Goal: Task Accomplishment & Management: Manage account settings

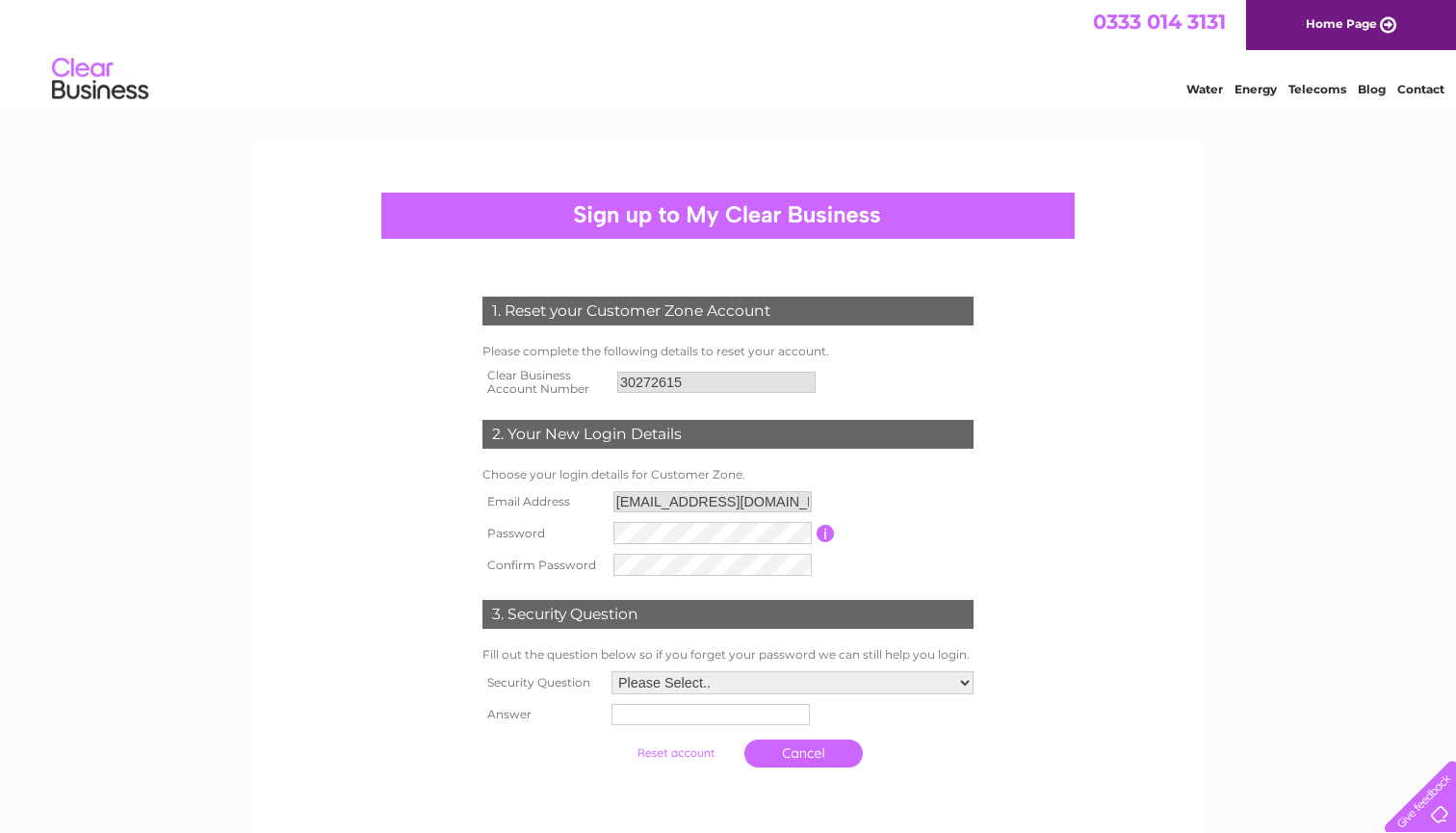
click at [608, 537] on tr "Password Password must be at least 6 characters long" at bounding box center [728, 533] width 501 height 32
click at [1033, 477] on form "1. Reset your Customer Zone Account Please complete the following details to re…" at bounding box center [728, 537] width 917 height 557
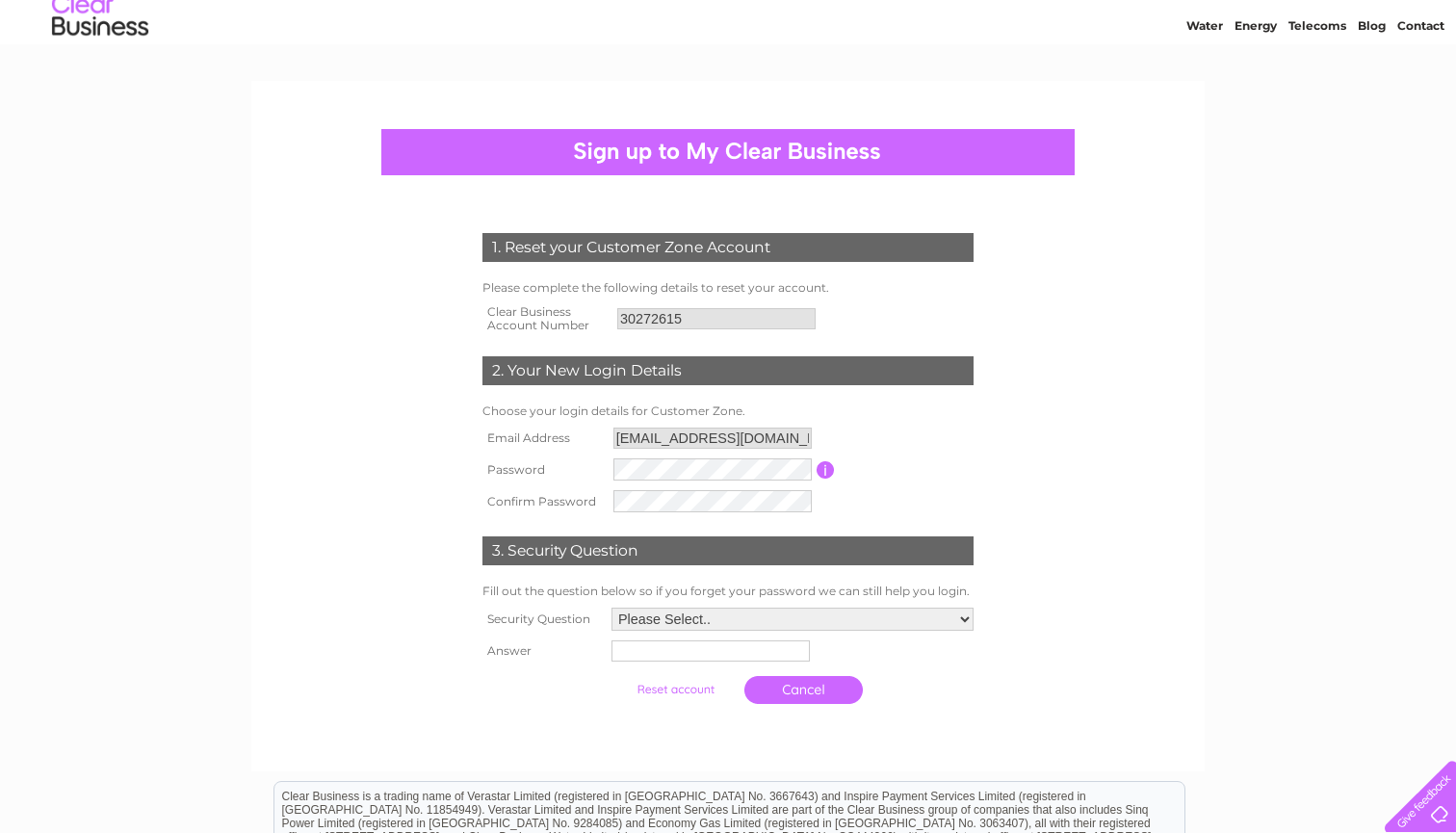
scroll to position [65, 0]
select select "5"
click at [707, 653] on input "text" at bounding box center [711, 651] width 200 height 23
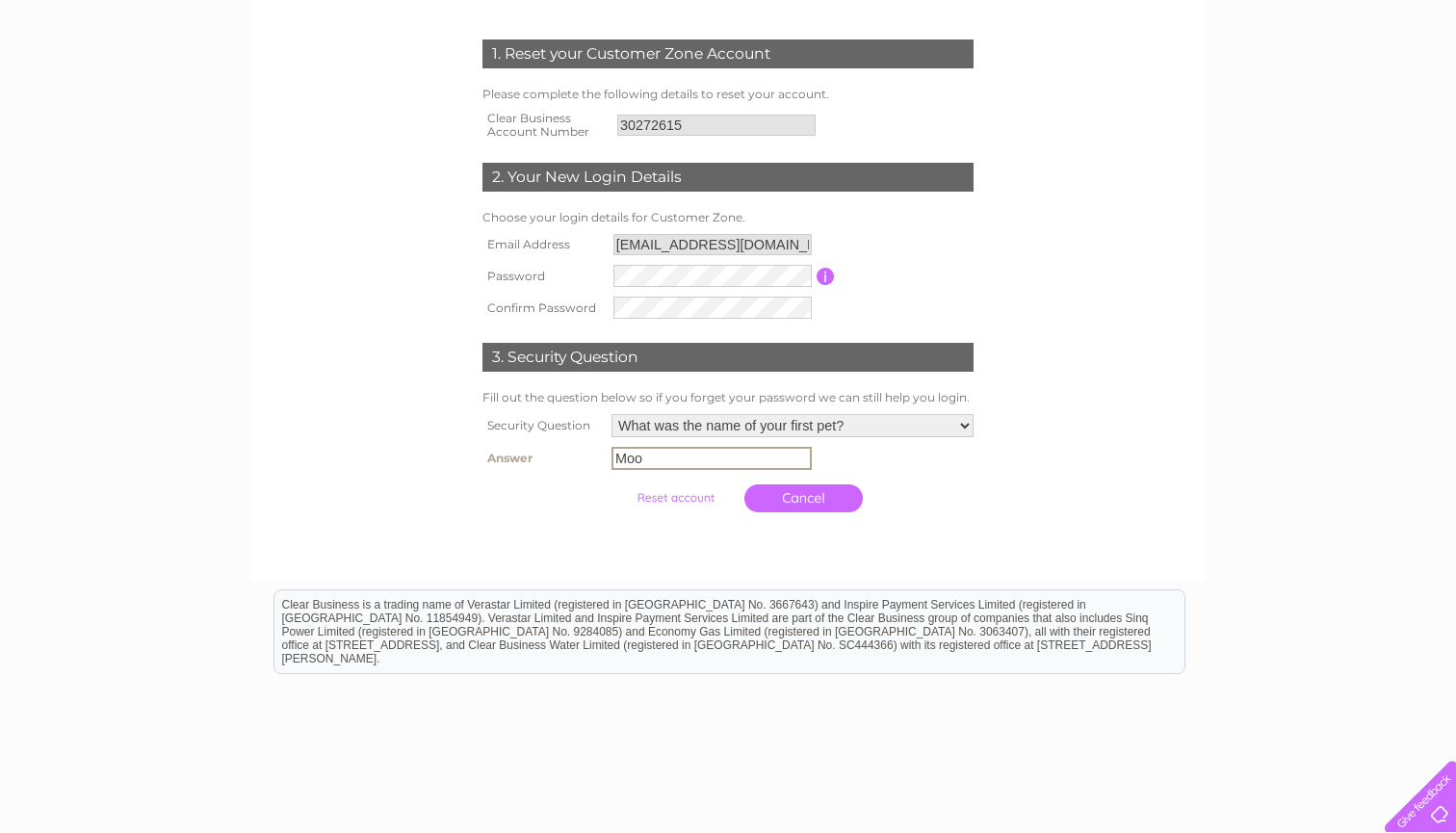
scroll to position [260, 0]
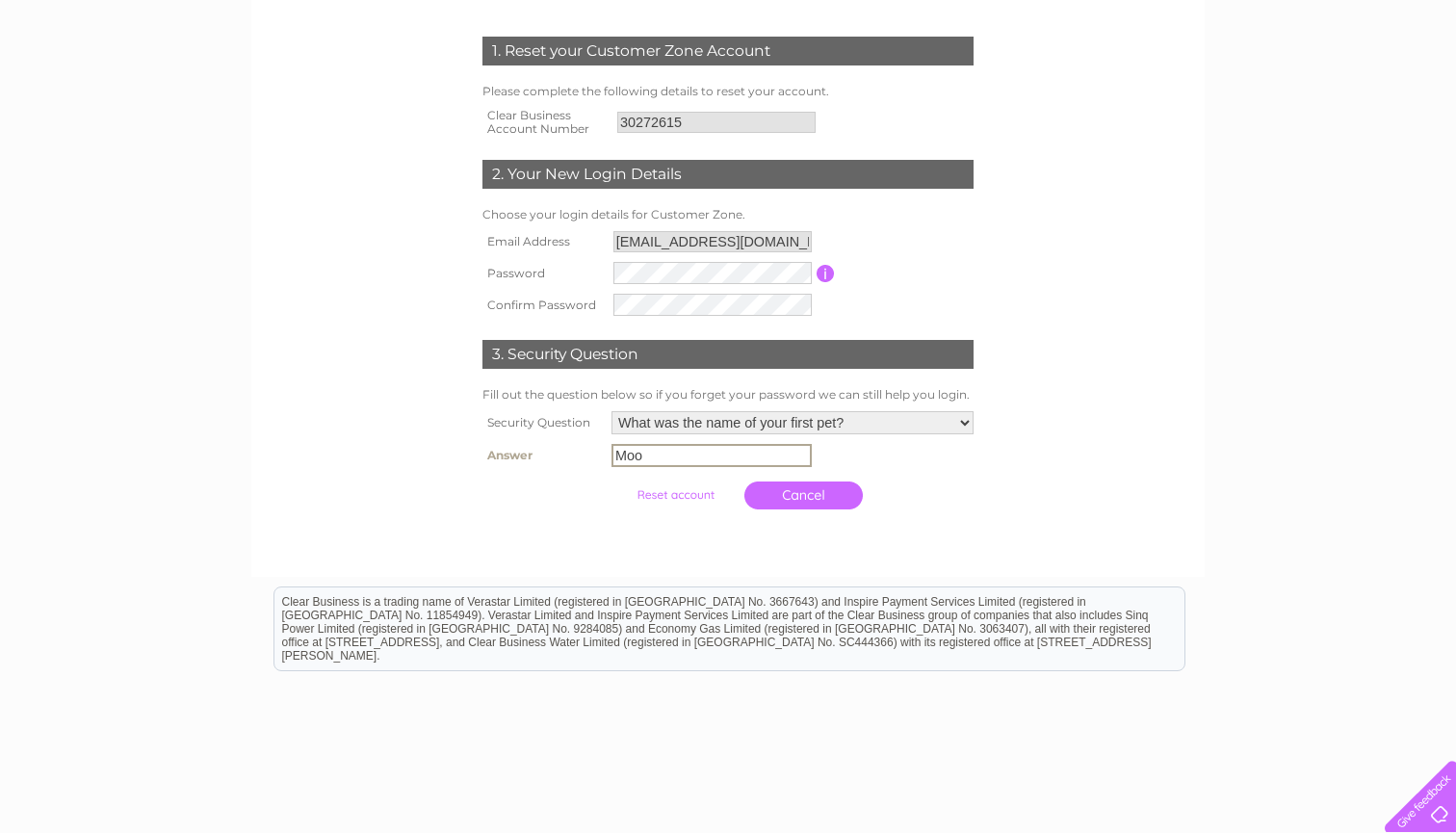
type input "Moo"
click at [648, 495] on input "submit" at bounding box center [675, 495] width 118 height 27
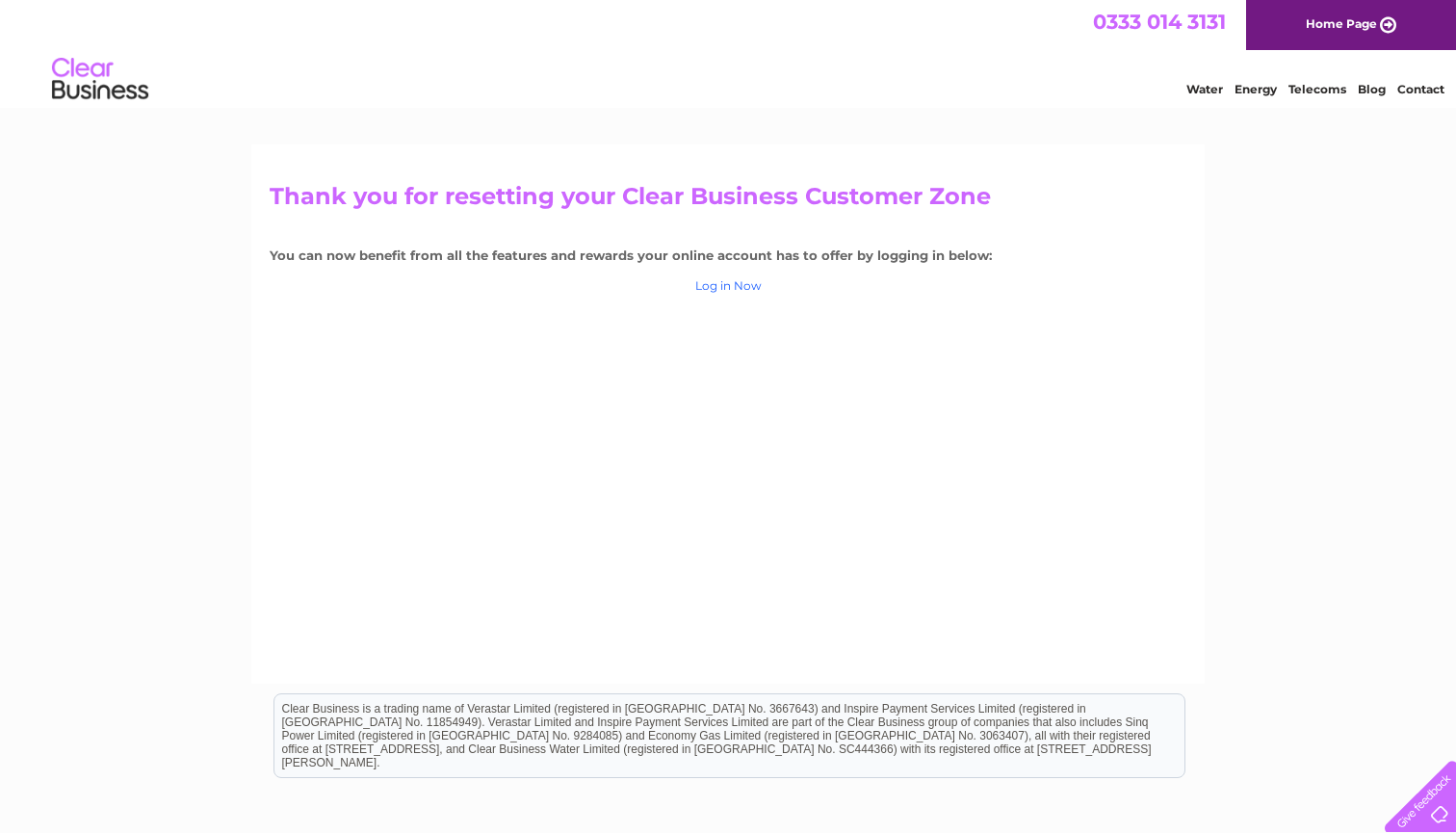
click at [736, 280] on link "Log in Now" at bounding box center [728, 285] width 66 height 15
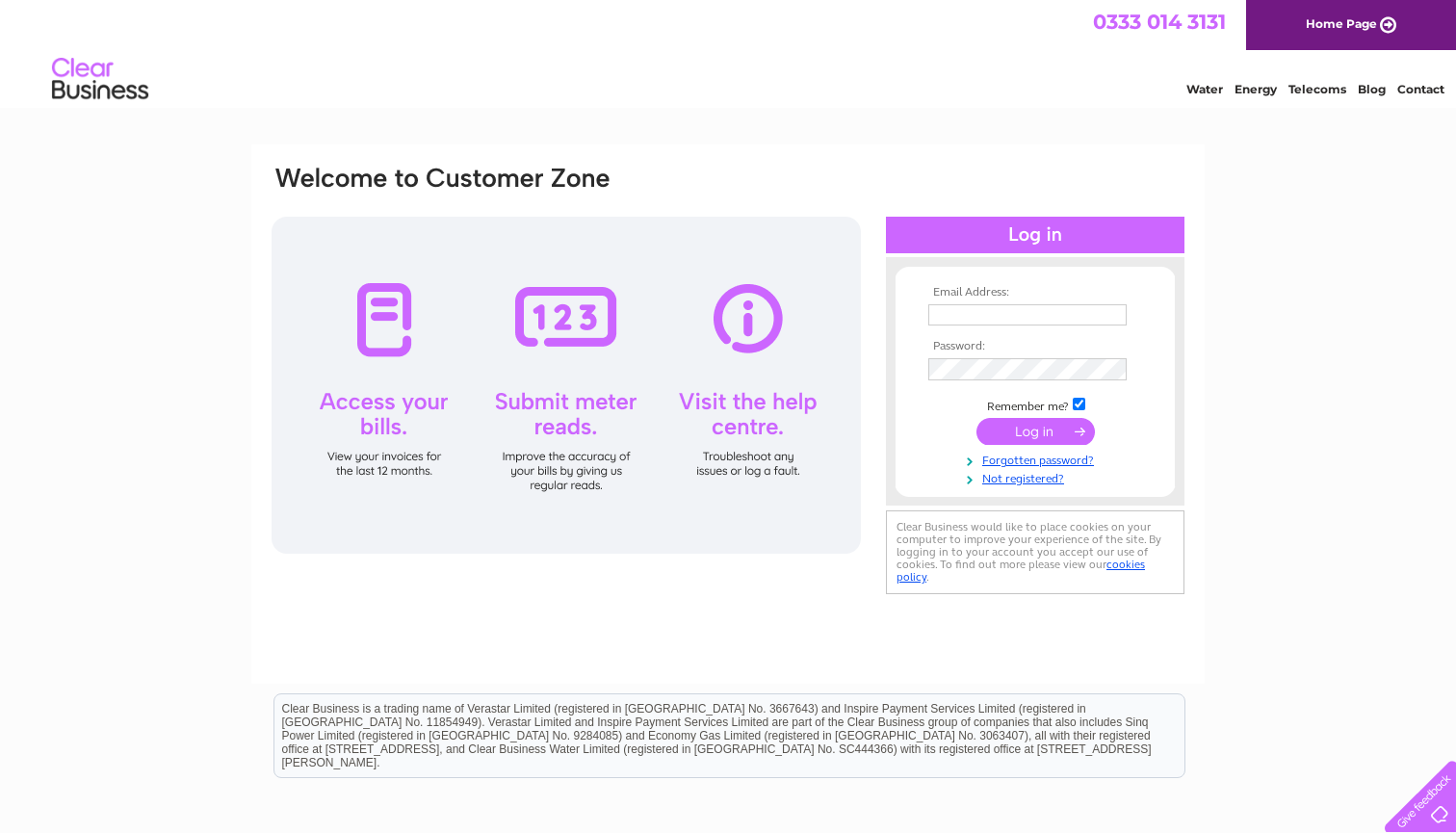
type input "[EMAIL_ADDRESS][DOMAIN_NAME]"
click at [1221, 367] on div "Email Address: mark@aerialedge.co.uk Password: Forgotten password?" at bounding box center [728, 579] width 1456 height 868
click at [1041, 425] on input "submit" at bounding box center [1036, 431] width 118 height 27
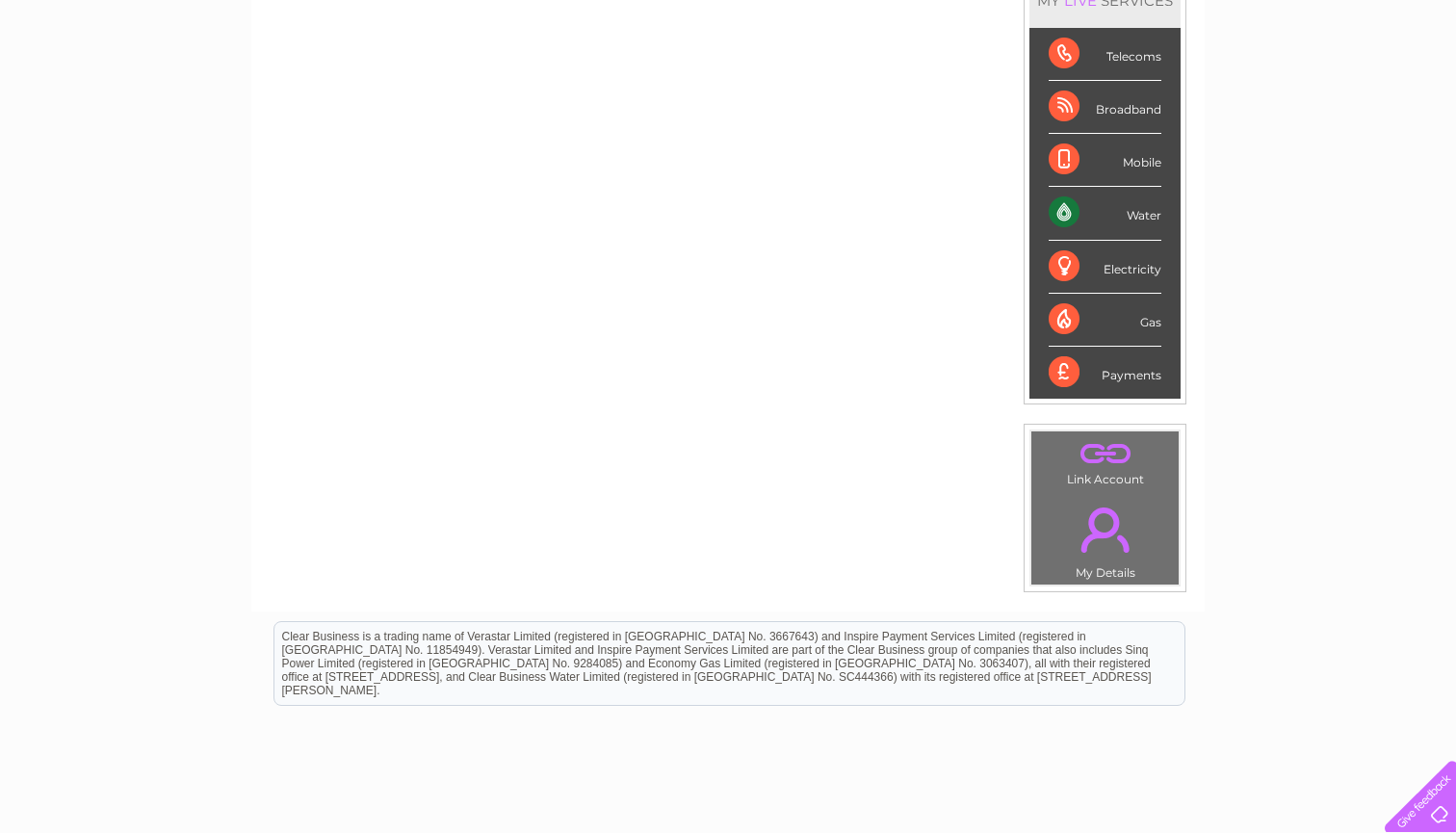
scroll to position [288, 0]
click at [1063, 212] on div "Water" at bounding box center [1105, 215] width 112 height 53
click at [1140, 216] on div "Water" at bounding box center [1105, 215] width 112 height 53
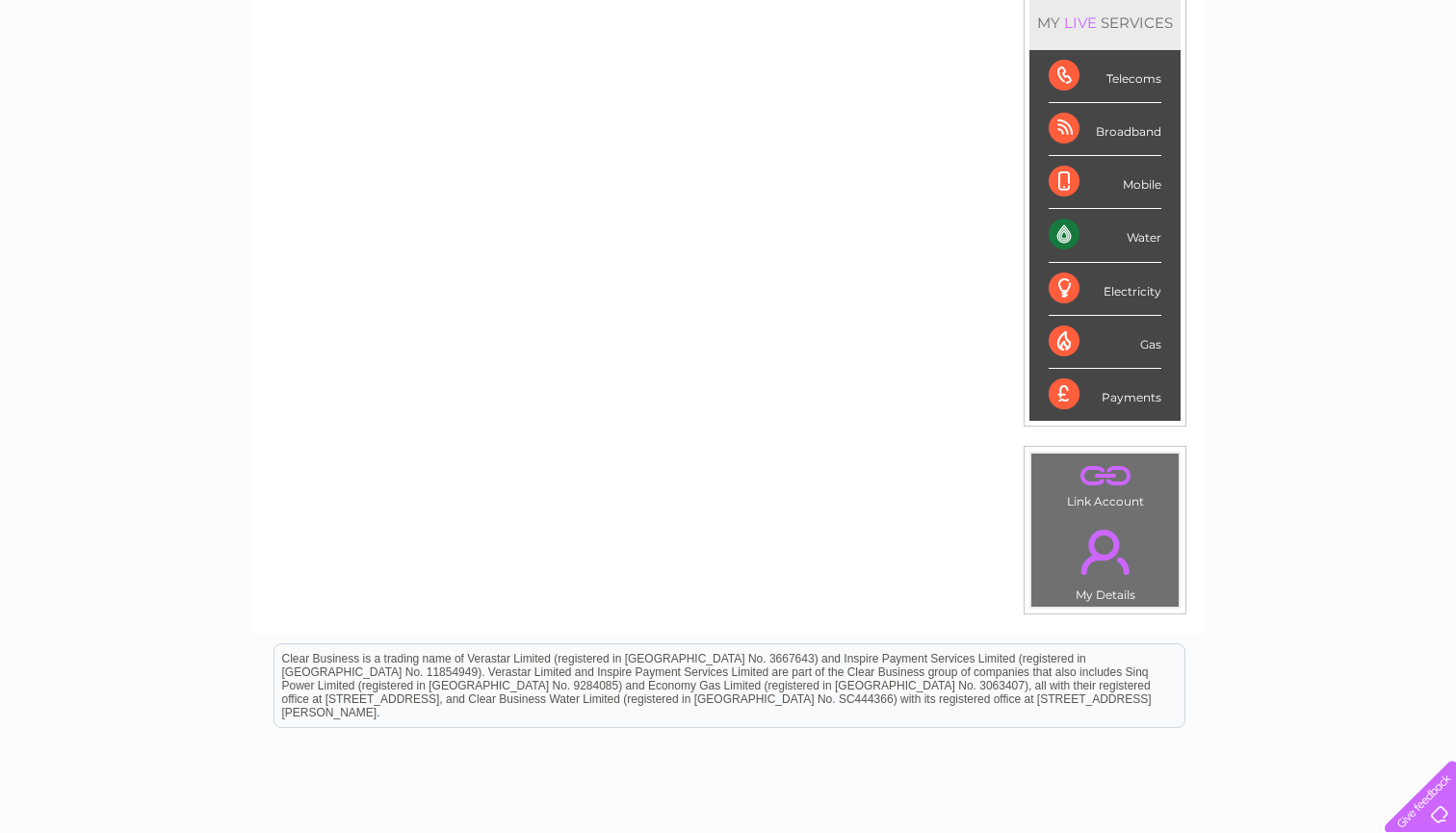
scroll to position [270, 0]
click at [1142, 235] on div "Water" at bounding box center [1105, 234] width 112 height 53
click at [1069, 233] on div "Water" at bounding box center [1105, 234] width 112 height 53
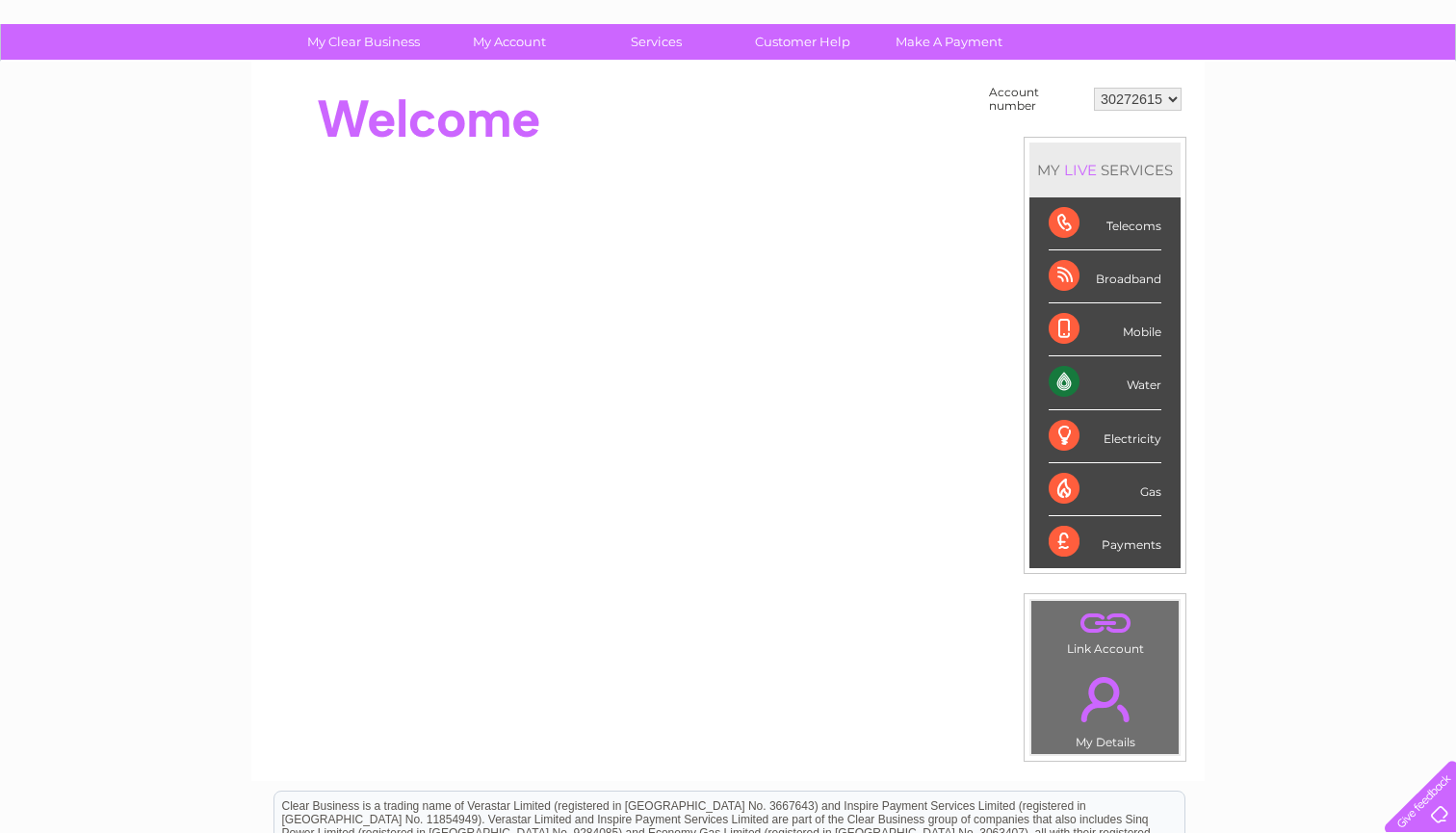
scroll to position [110, 0]
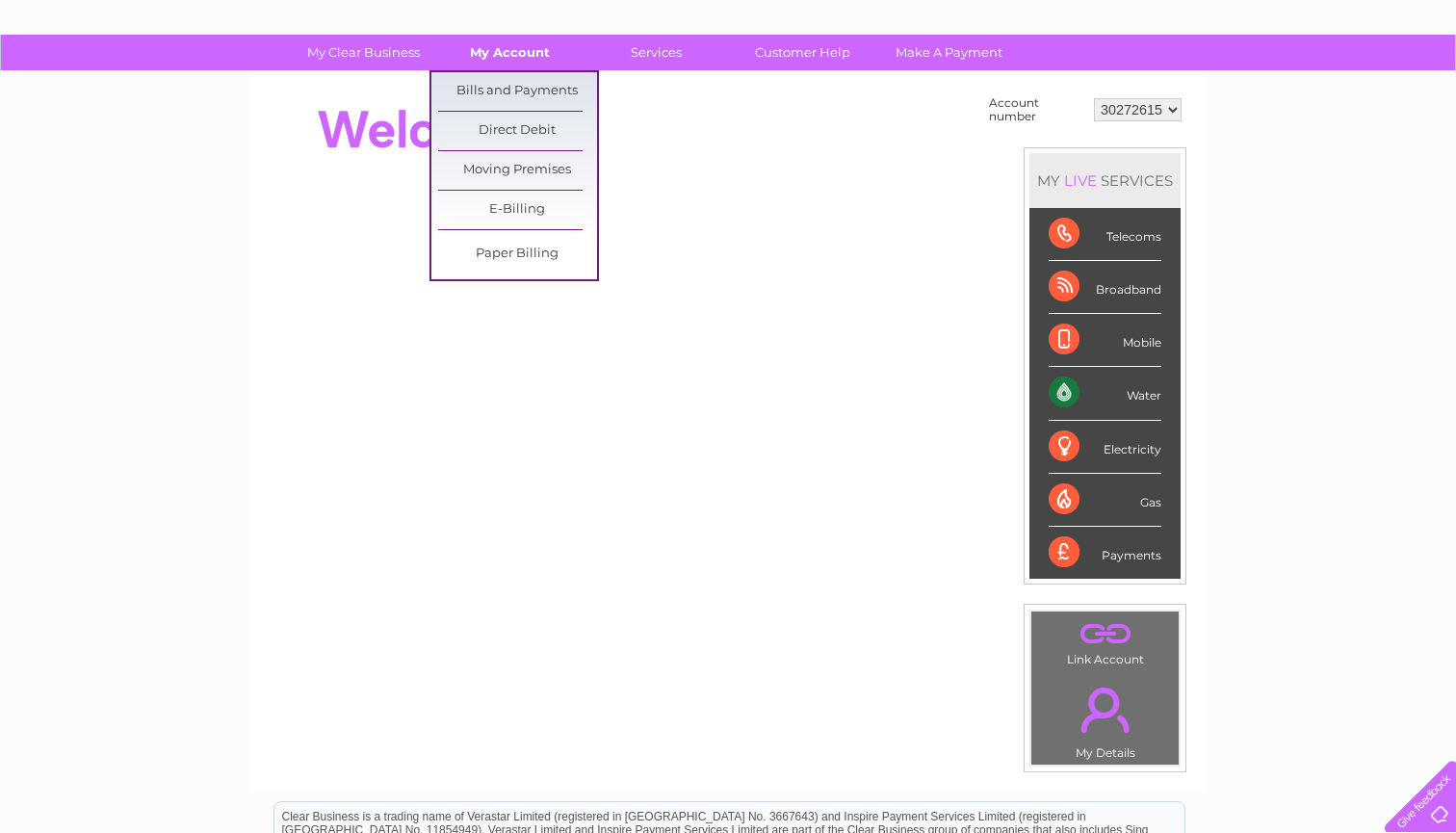
click at [513, 58] on link "My Account" at bounding box center [509, 52] width 159 height 35
click at [509, 94] on link "Bills and Payments" at bounding box center [517, 91] width 159 height 38
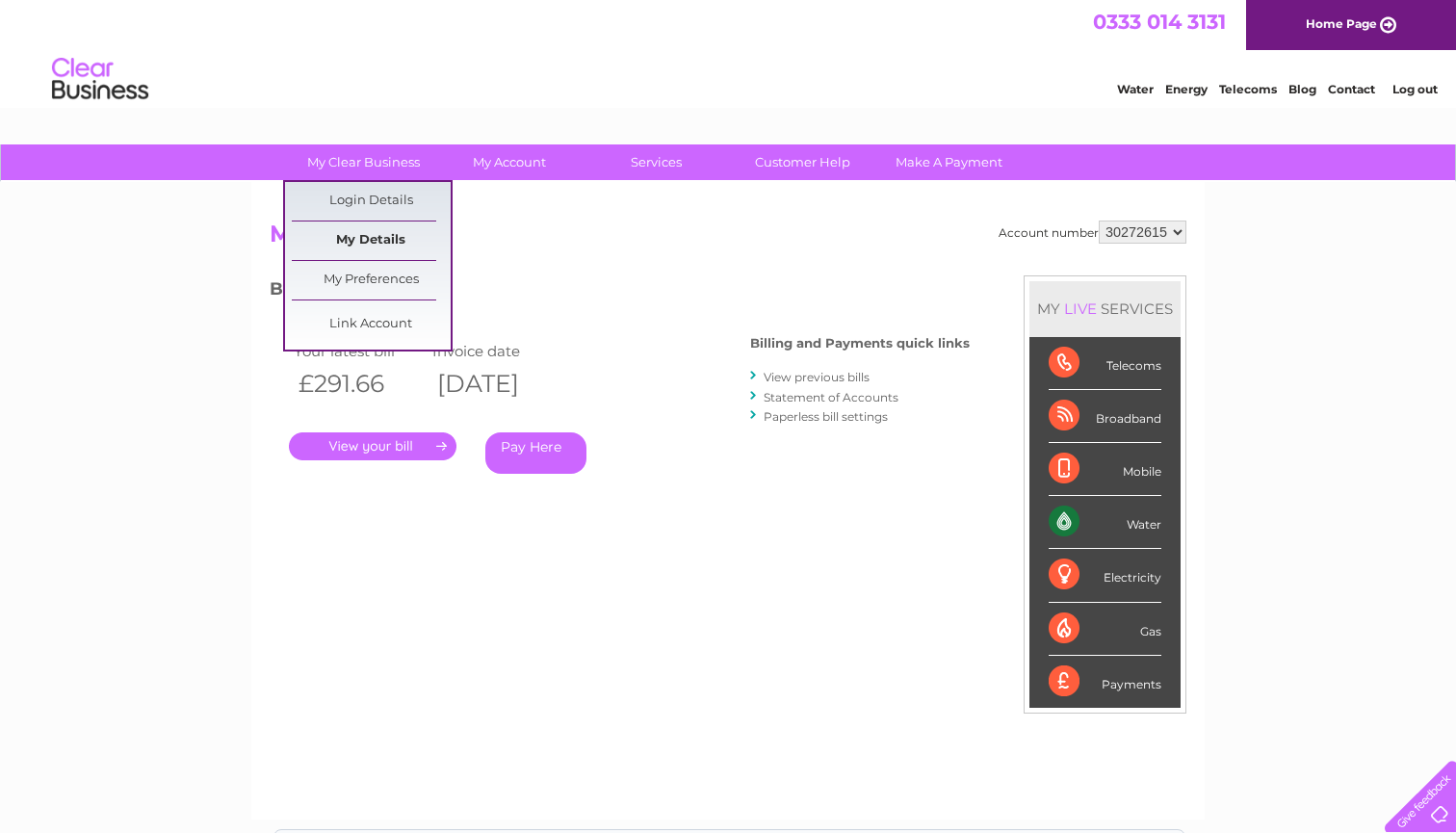
click at [375, 243] on link "My Details" at bounding box center [371, 241] width 159 height 38
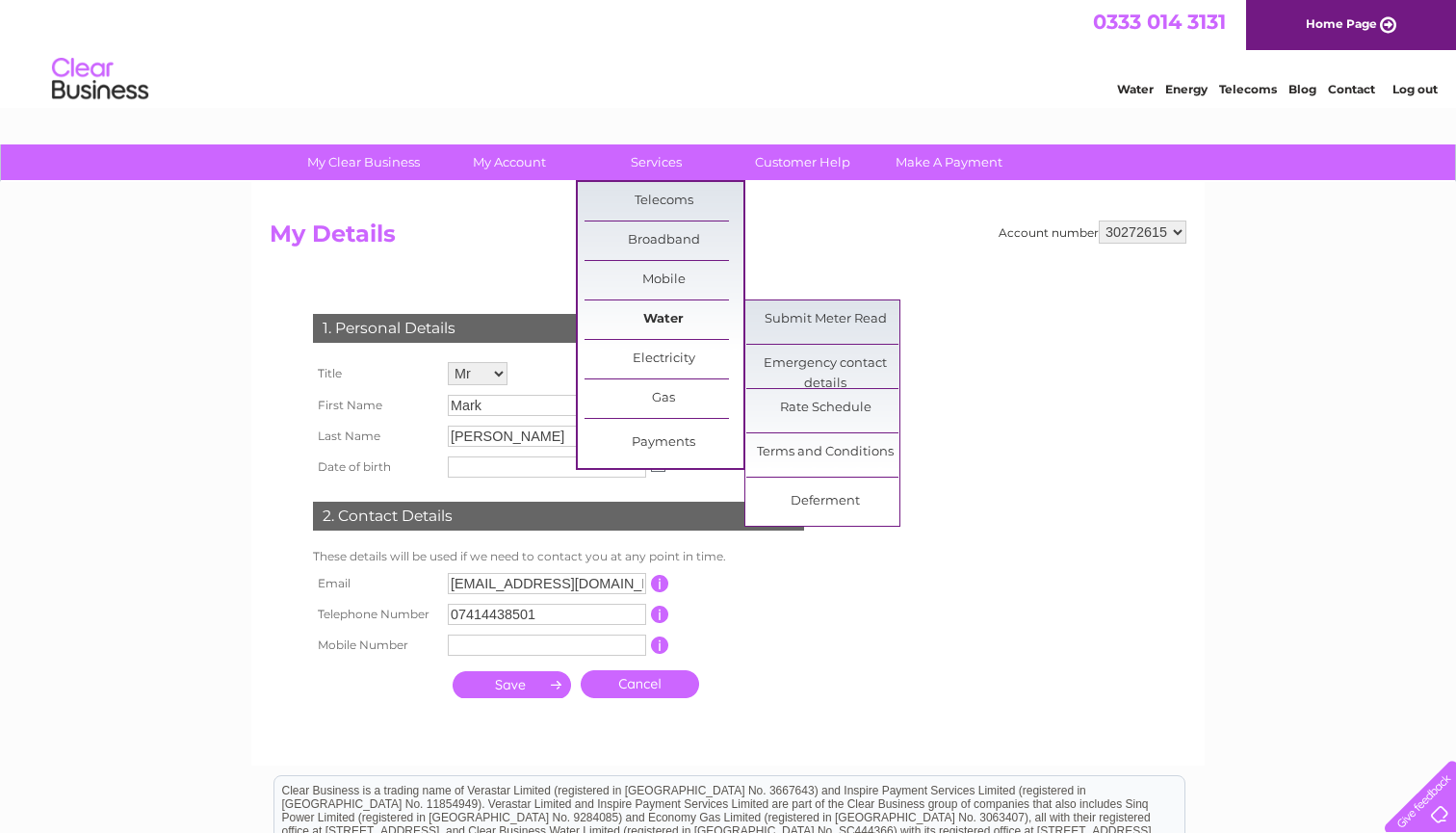
click at [663, 308] on link "Water" at bounding box center [664, 319] width 159 height 38
click at [518, 158] on link "My Account" at bounding box center [509, 162] width 159 height 35
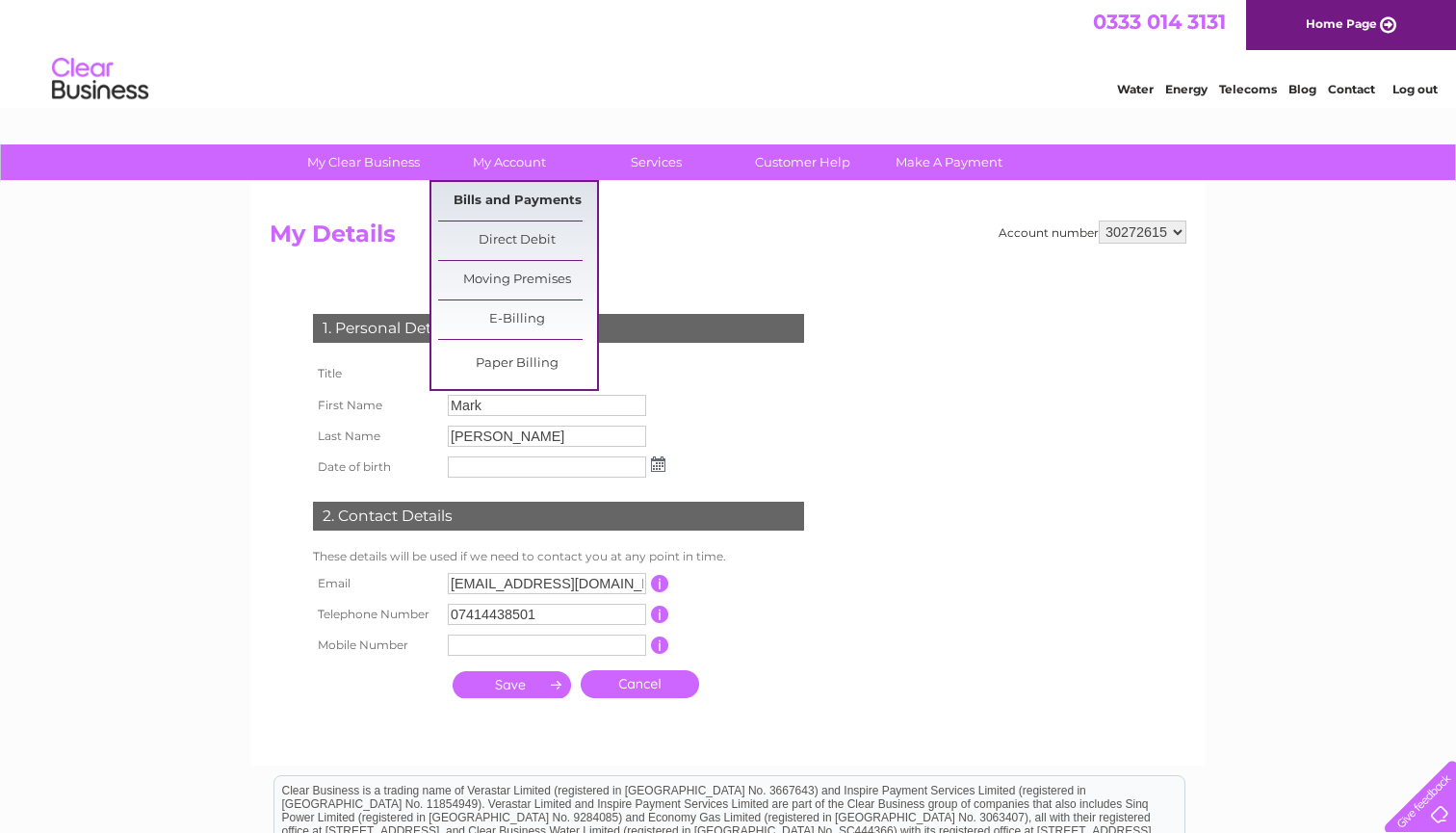
click at [522, 200] on link "Bills and Payments" at bounding box center [517, 200] width 159 height 38
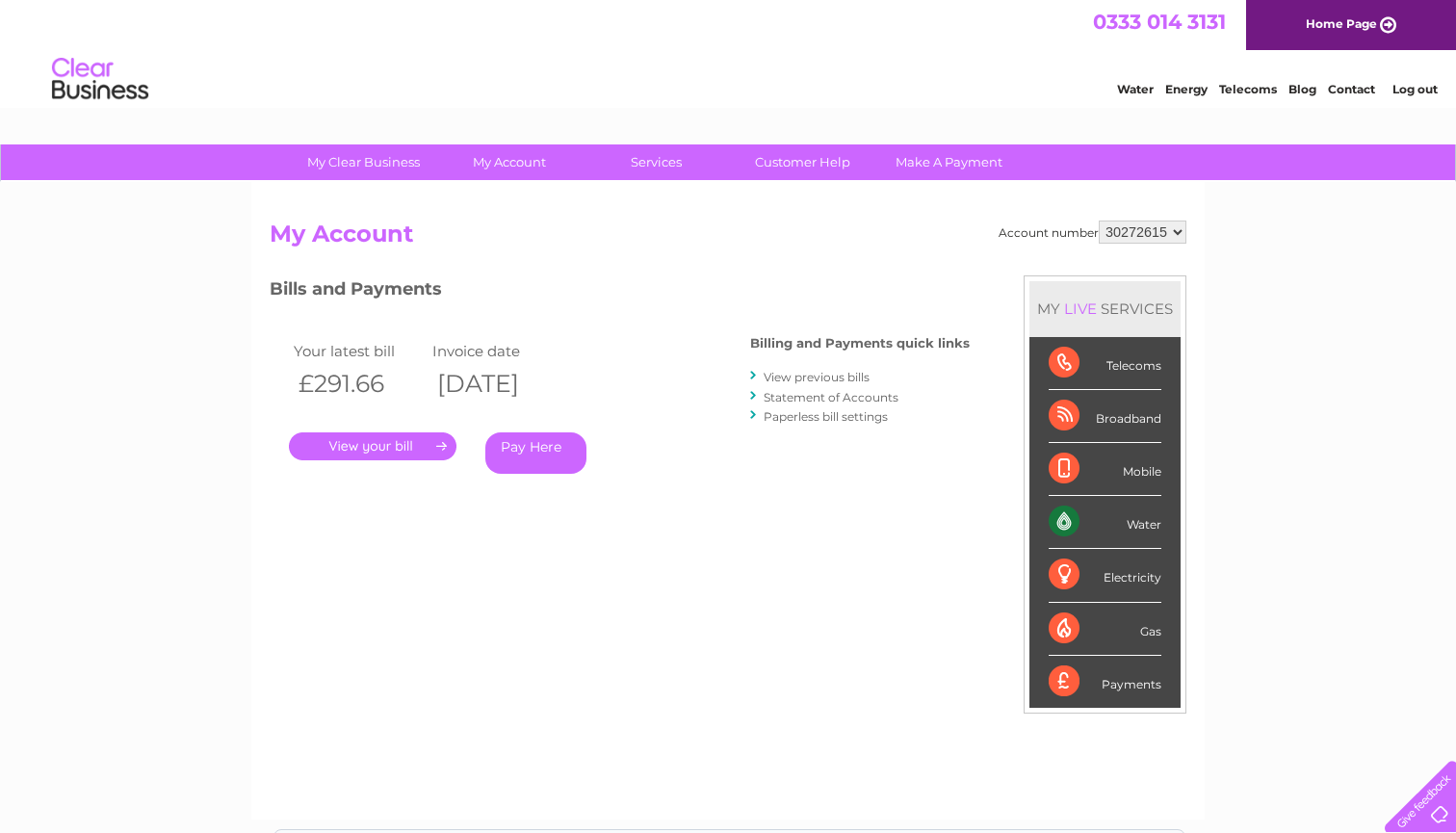
click at [829, 392] on link "Statement of Accounts" at bounding box center [831, 397] width 135 height 15
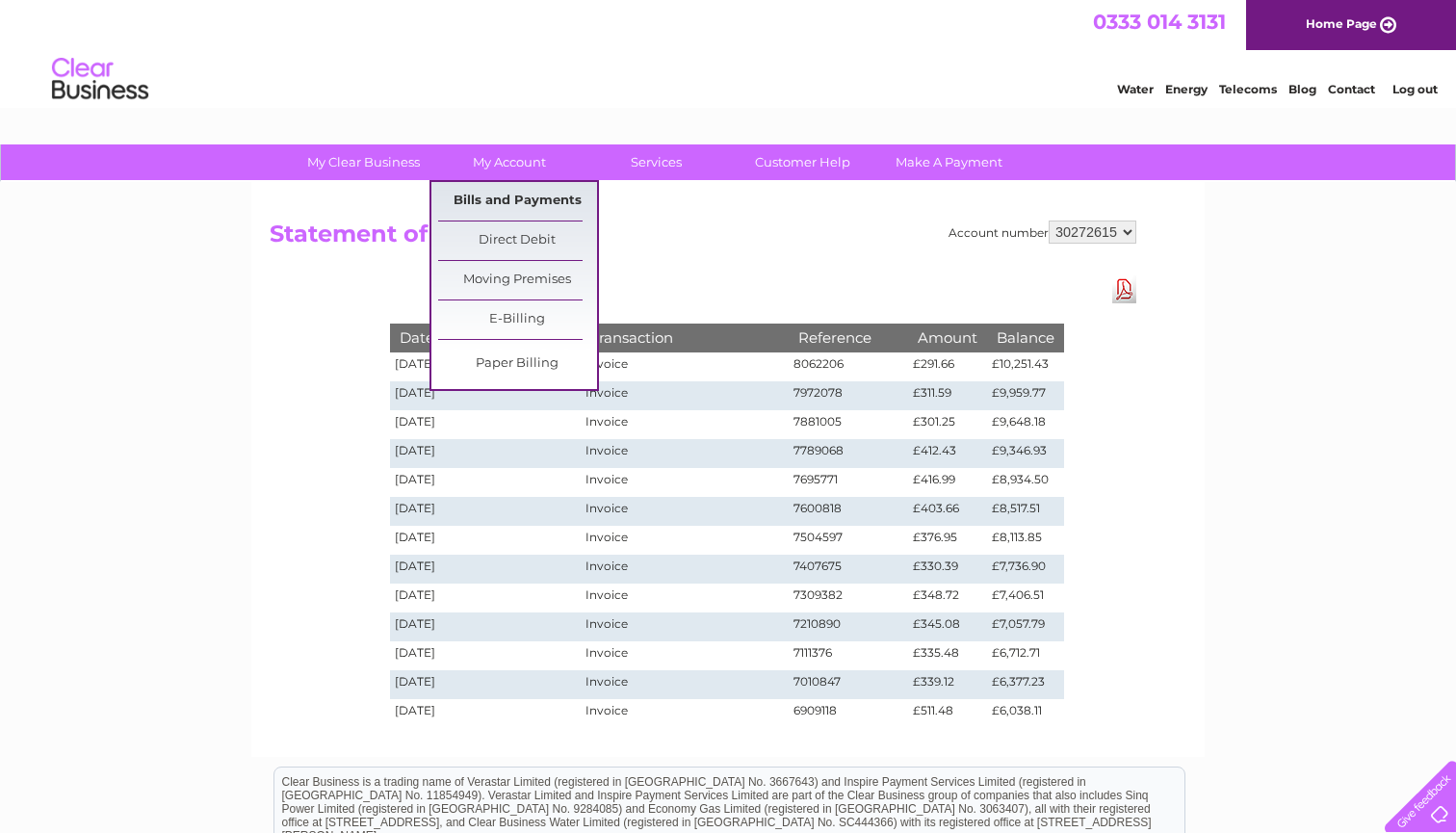
click at [509, 198] on link "Bills and Payments" at bounding box center [517, 200] width 159 height 38
click at [510, 198] on link "Bills and Payments" at bounding box center [517, 200] width 159 height 38
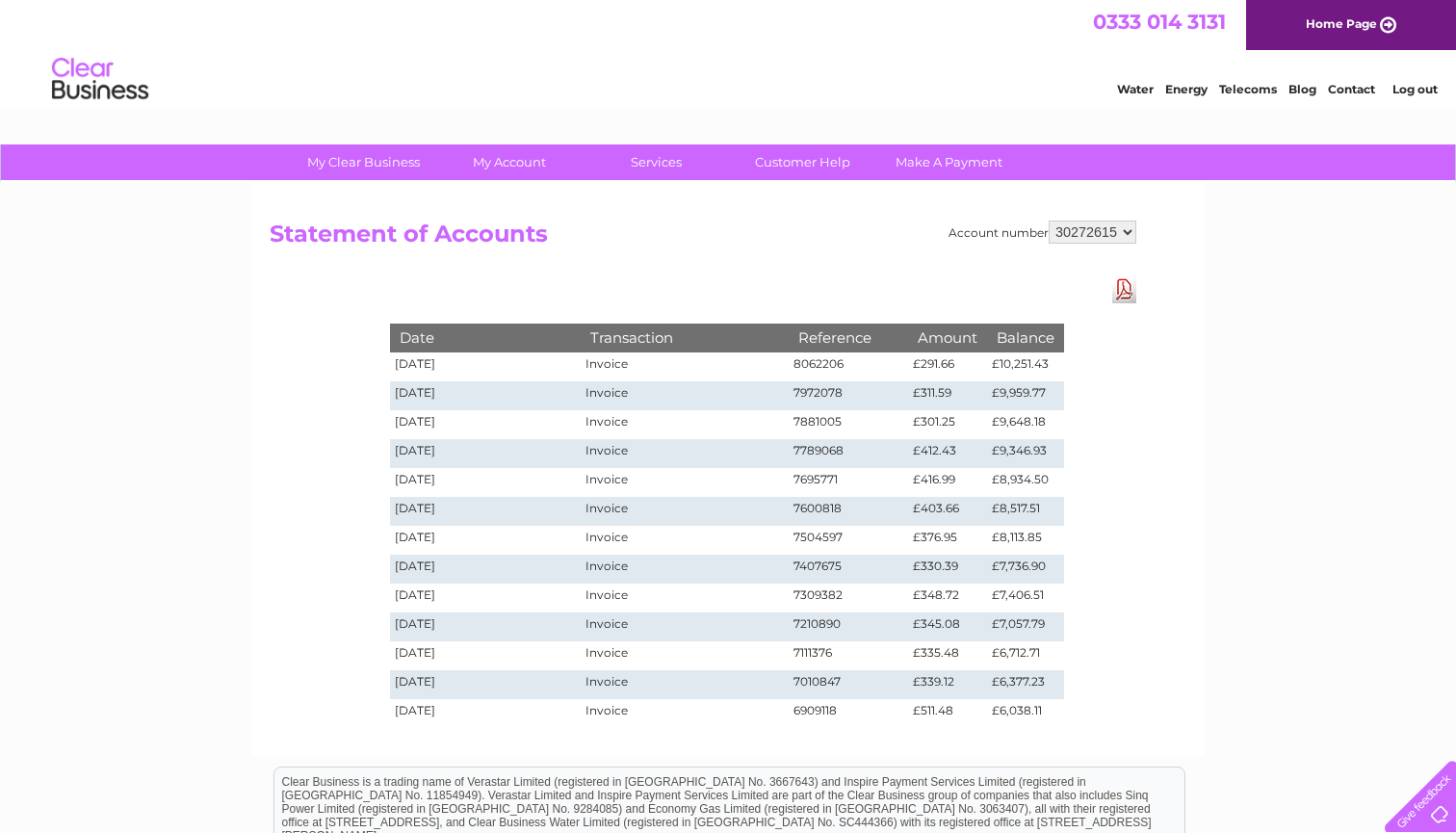
click at [625, 254] on h2 "Statement of Accounts" at bounding box center [703, 239] width 866 height 36
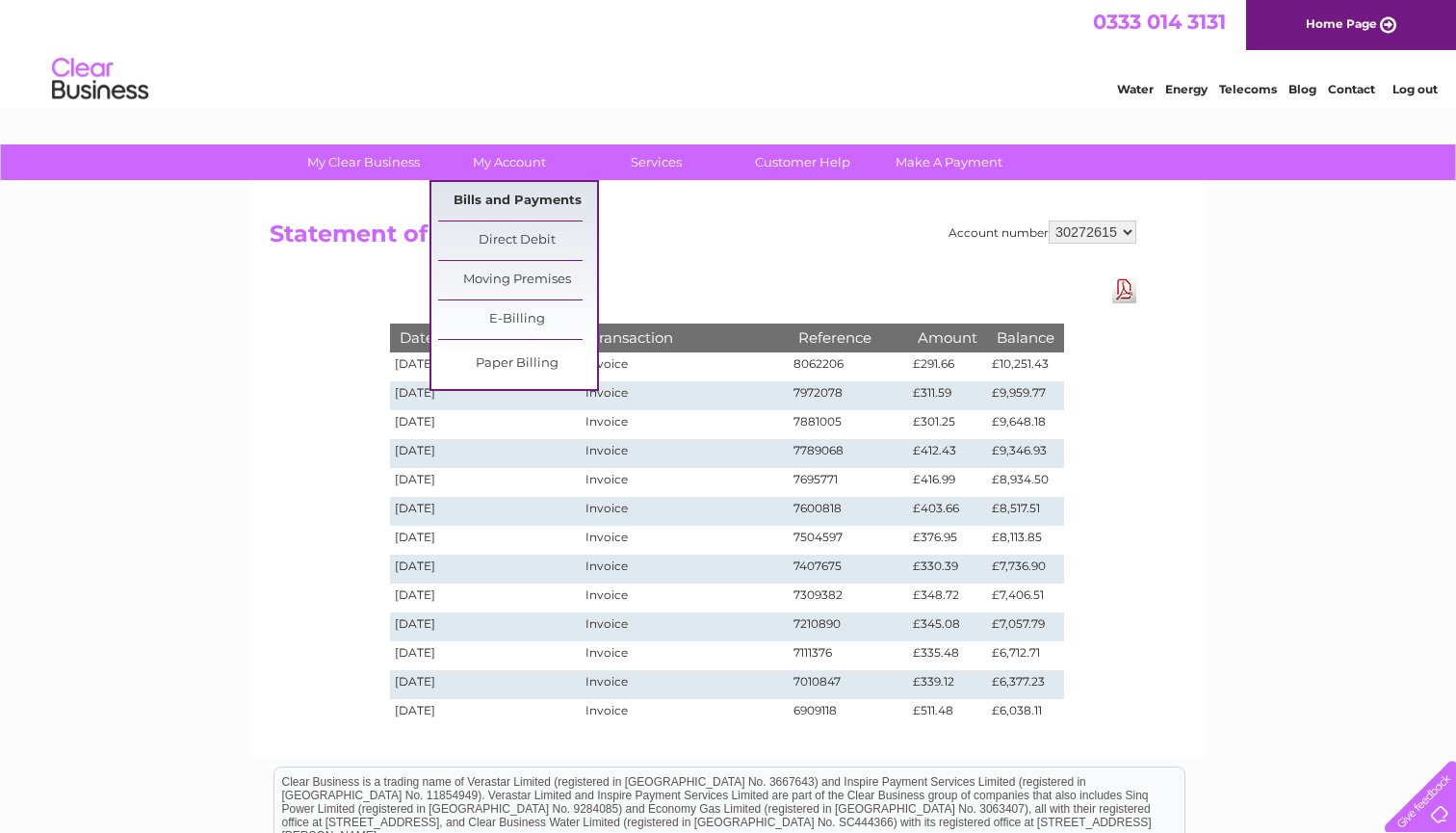
click at [522, 196] on link "Bills and Payments" at bounding box center [517, 200] width 159 height 38
click at [523, 200] on link "Bills and Payments" at bounding box center [517, 200] width 159 height 38
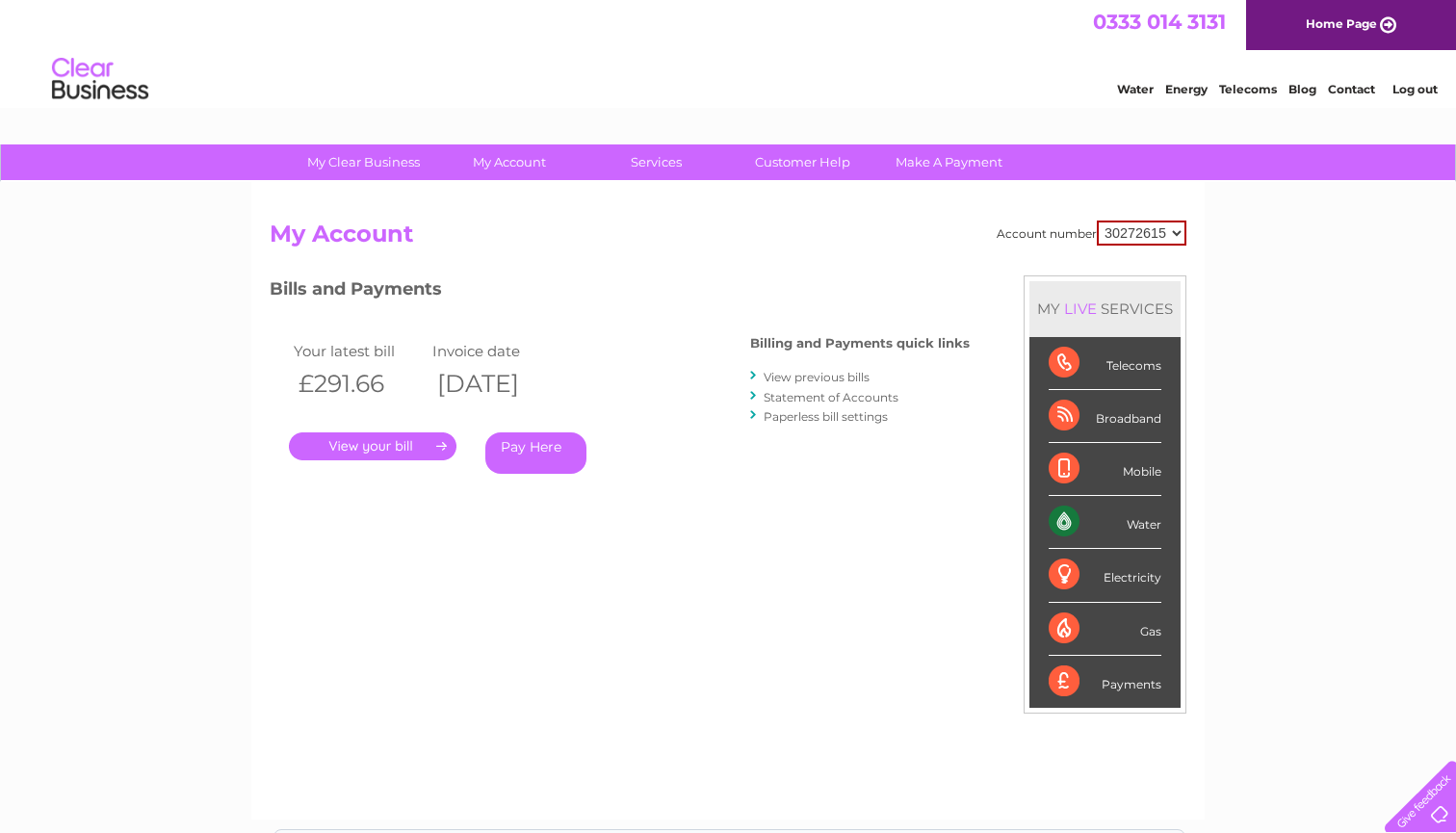
click at [811, 374] on link "View previous bills" at bounding box center [816, 376] width 106 height 15
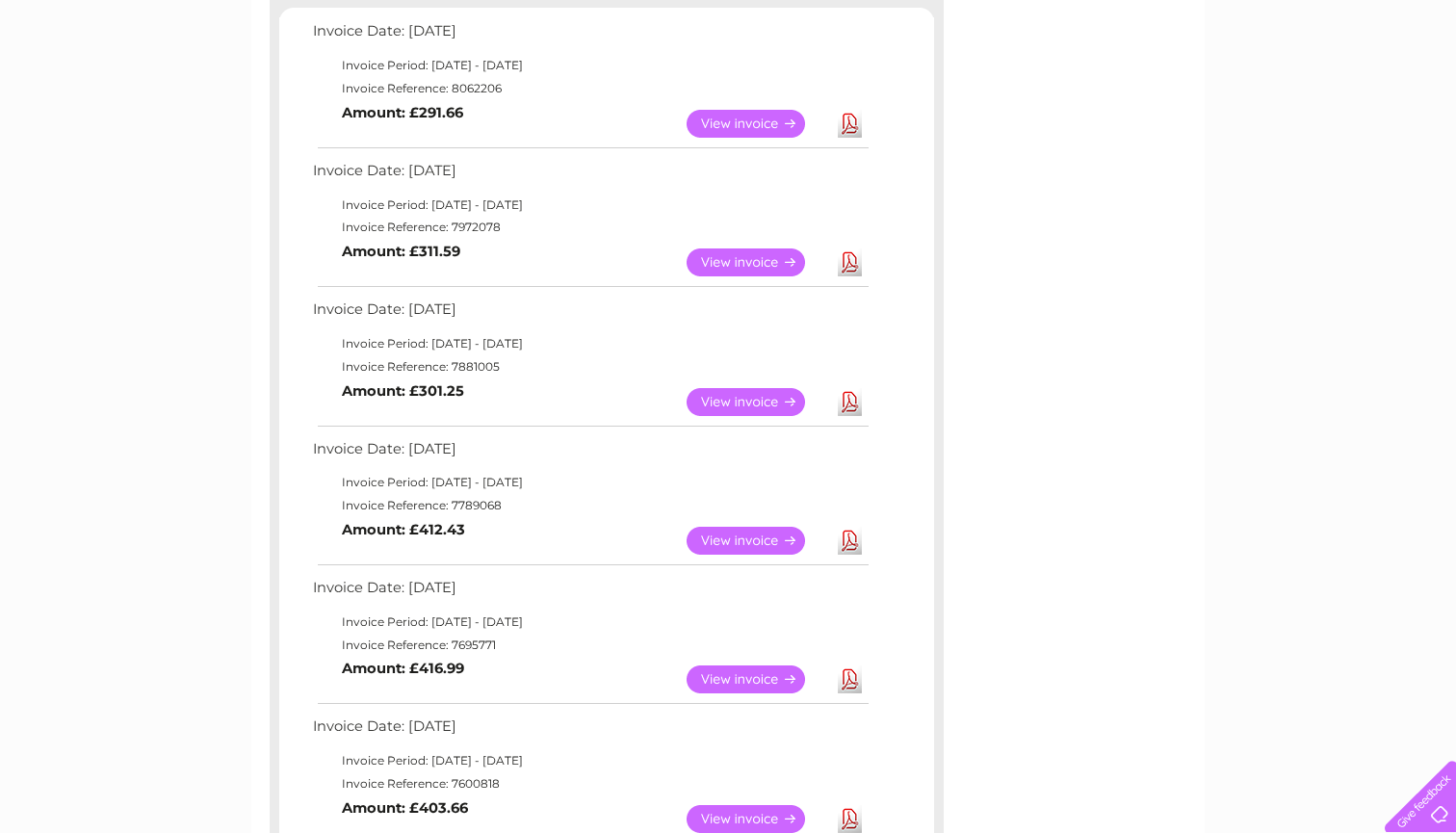
scroll to position [374, 0]
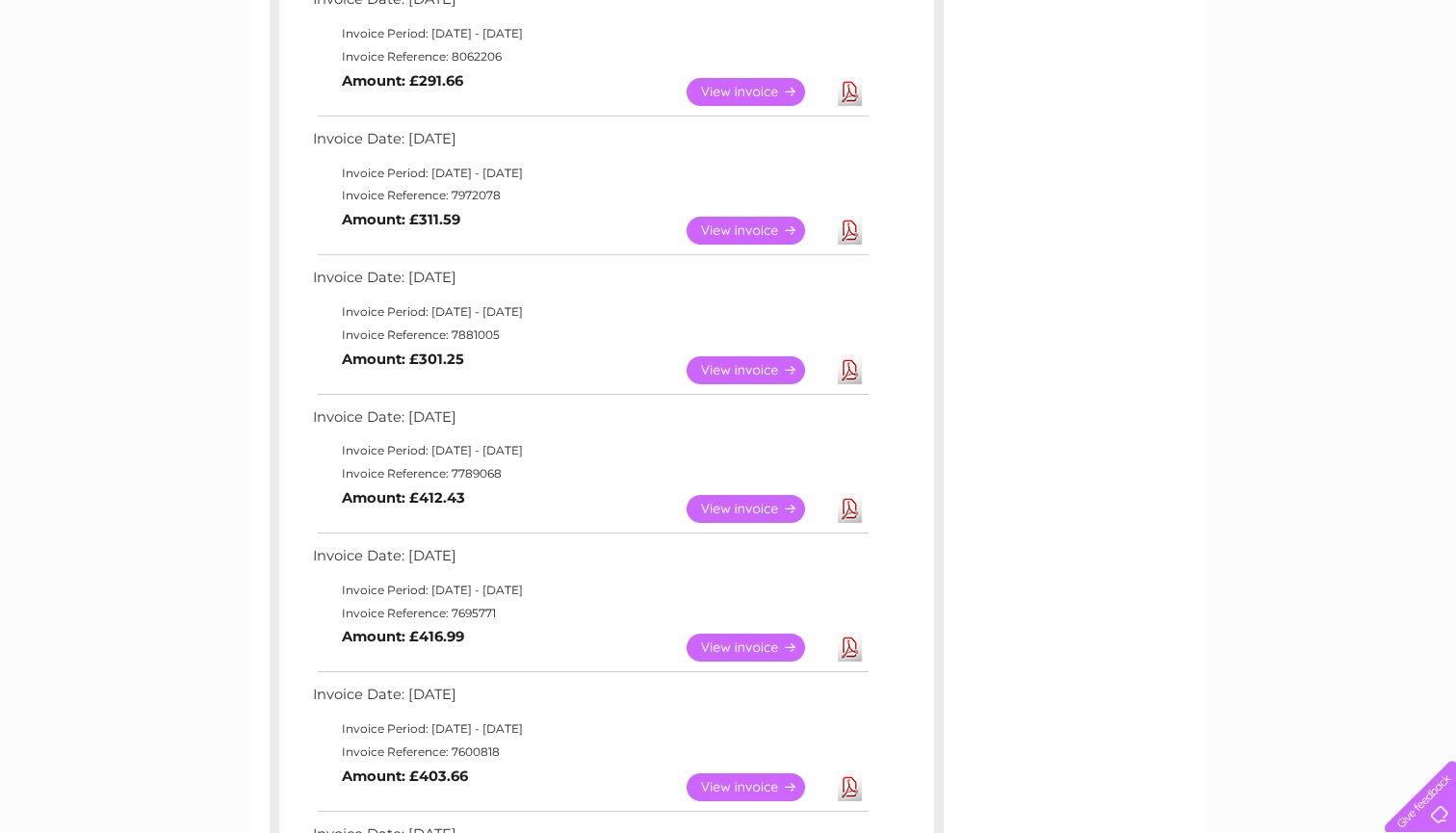
click at [758, 495] on link "View" at bounding box center [757, 508] width 142 height 28
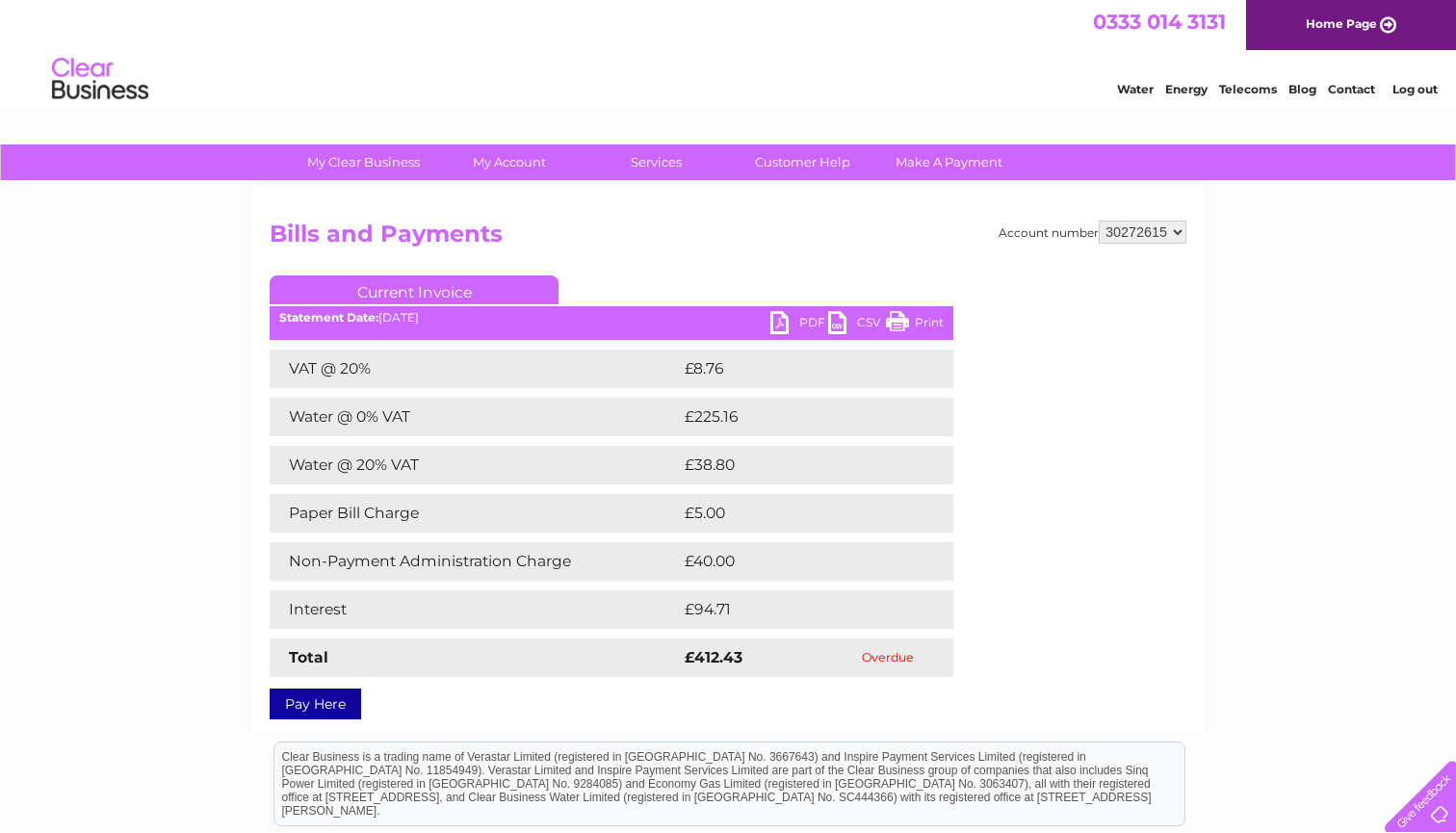
click at [730, 513] on td "£5.00" at bounding box center [794, 512] width 229 height 38
click at [745, 557] on td "£40.00" at bounding box center [797, 561] width 236 height 38
